Goal: Check status: Check status

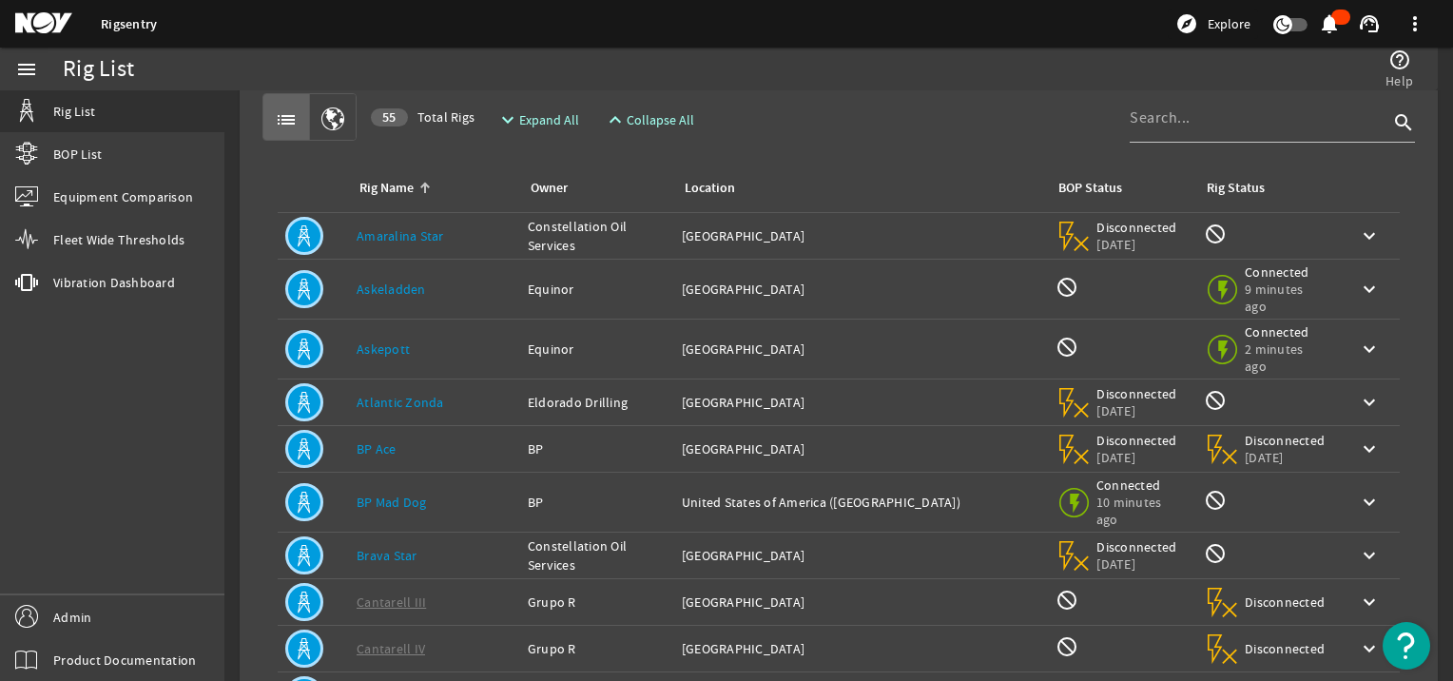
scroll to position [16, 0]
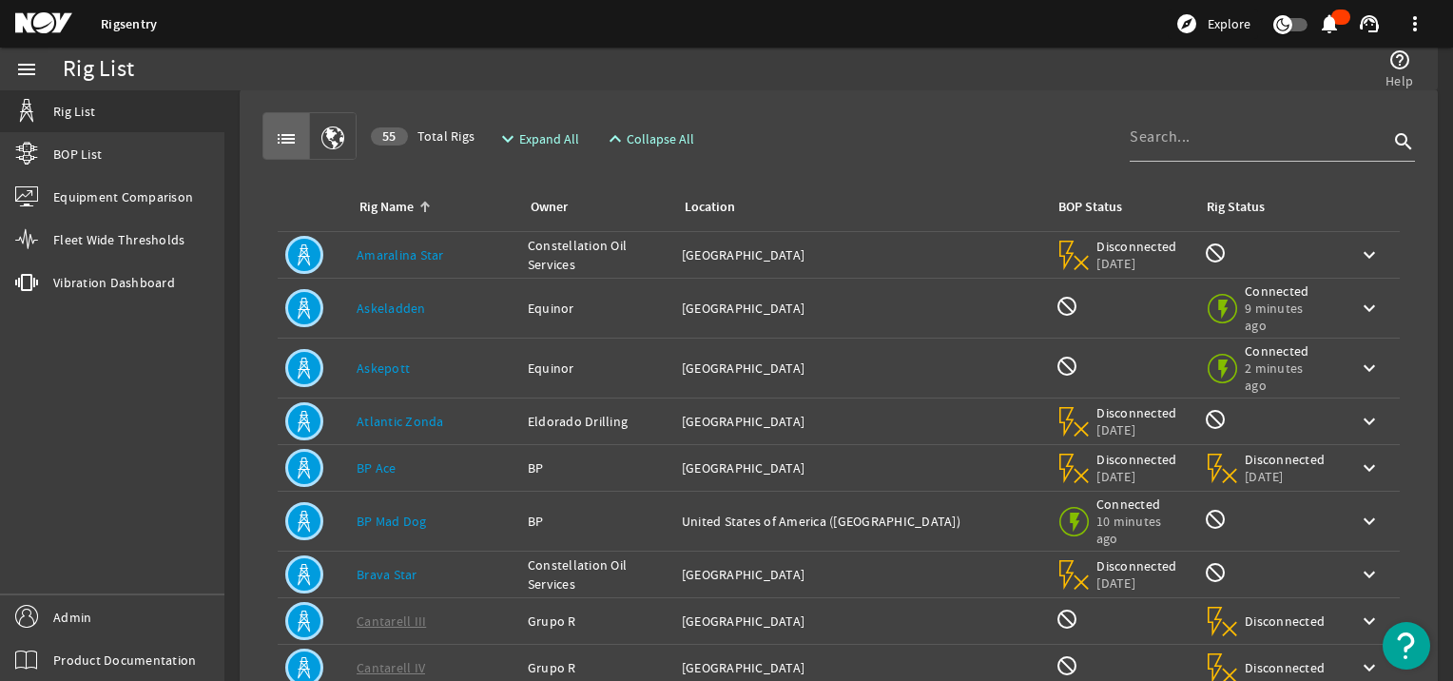
click at [412, 513] on link "BP Mad Dog" at bounding box center [392, 521] width 70 height 17
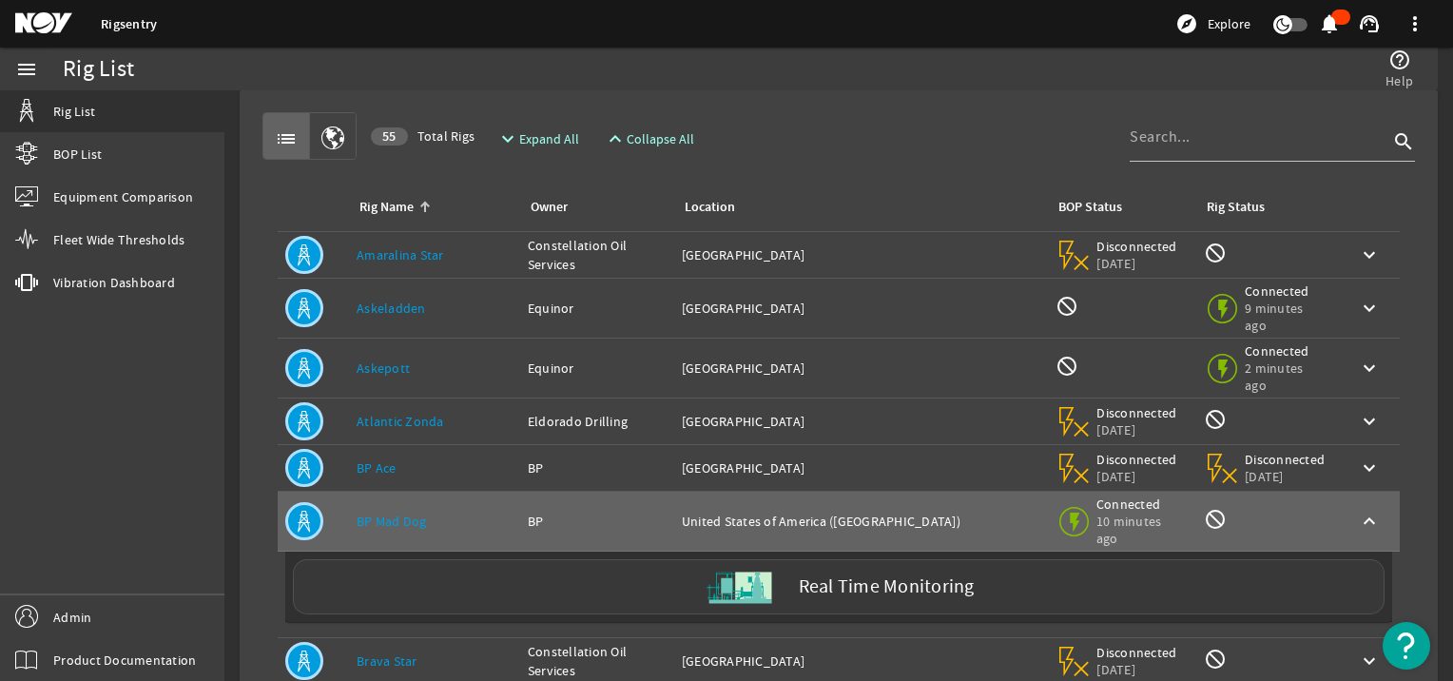
click at [825, 577] on label "Real Time Monitoring" at bounding box center [887, 587] width 176 height 20
